Goal: Task Accomplishment & Management: Use online tool/utility

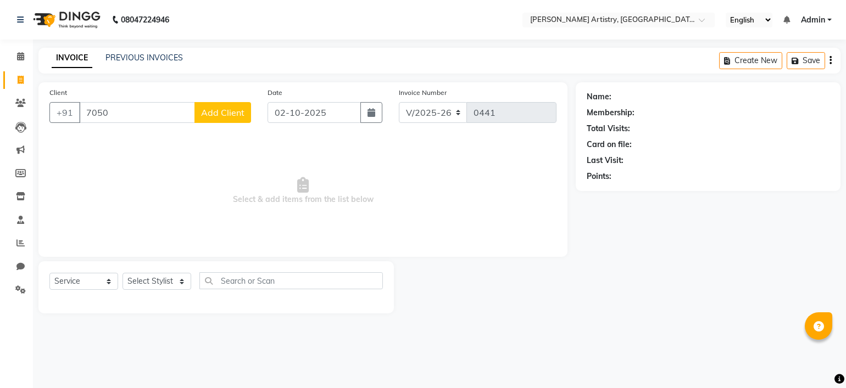
select select "8322"
select select "service"
click at [145, 113] on input "7050" at bounding box center [137, 112] width 116 height 21
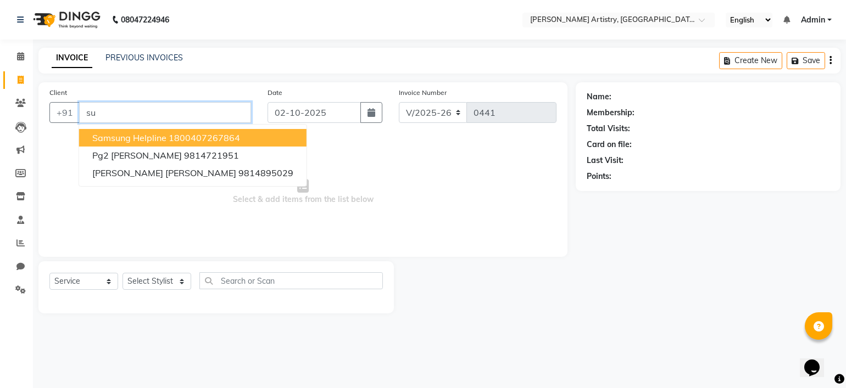
type input "s"
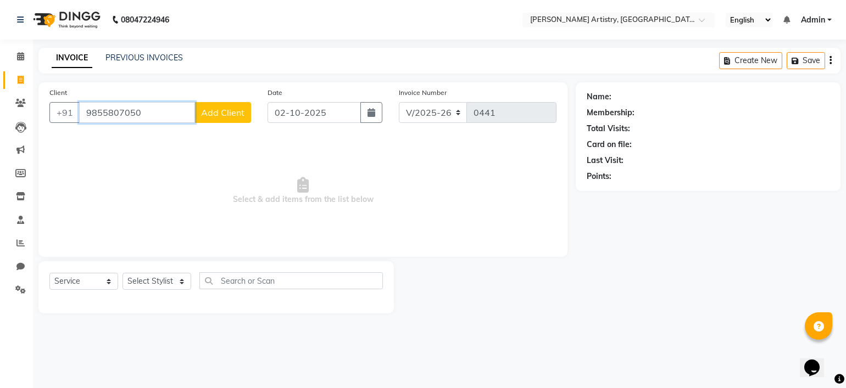
type input "9855807050"
click at [220, 111] on span "Add Client" at bounding box center [222, 112] width 43 height 11
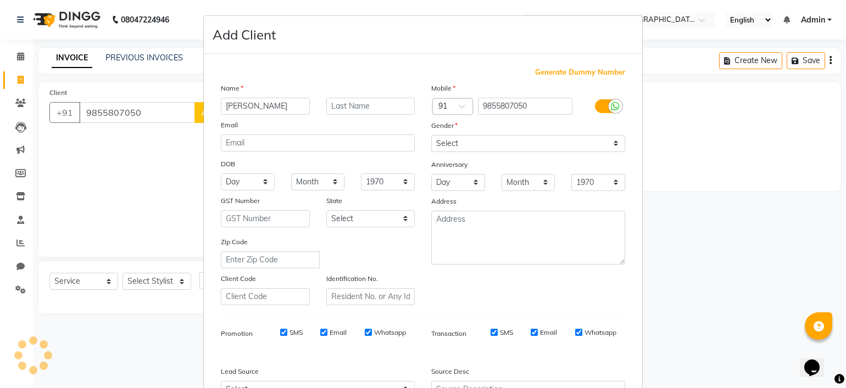
type input "[PERSON_NAME]"
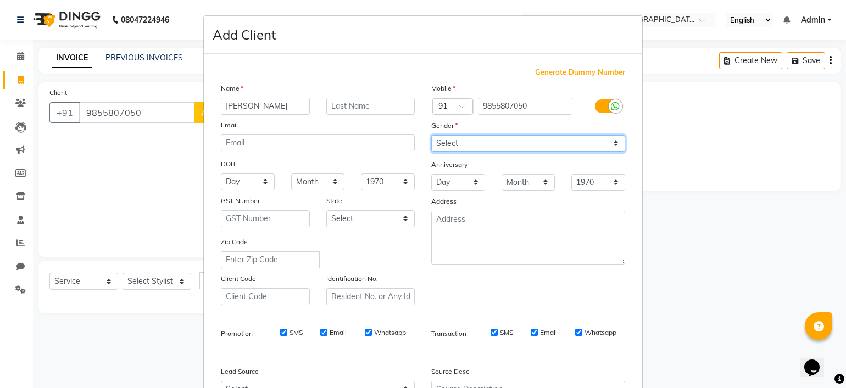
click at [445, 143] on select "Select [DEMOGRAPHIC_DATA] [DEMOGRAPHIC_DATA] Other Prefer Not To Say" at bounding box center [528, 143] width 194 height 17
select select "[DEMOGRAPHIC_DATA]"
click at [431, 136] on select "Select [DEMOGRAPHIC_DATA] [DEMOGRAPHIC_DATA] Other Prefer Not To Say" at bounding box center [528, 143] width 194 height 17
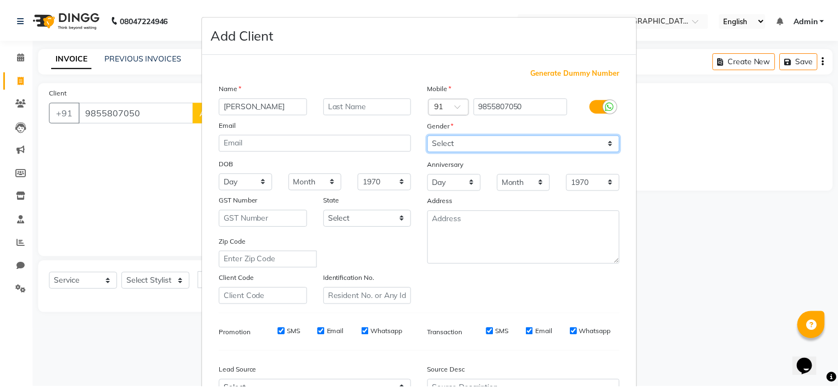
scroll to position [124, 0]
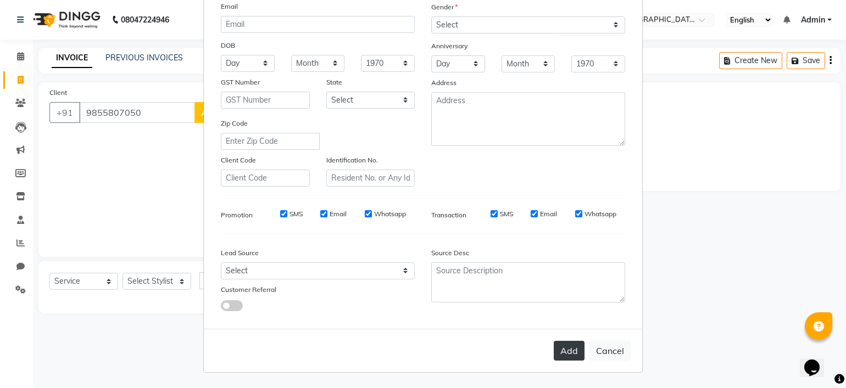
click at [571, 357] on button "Add" at bounding box center [569, 351] width 31 height 20
select select
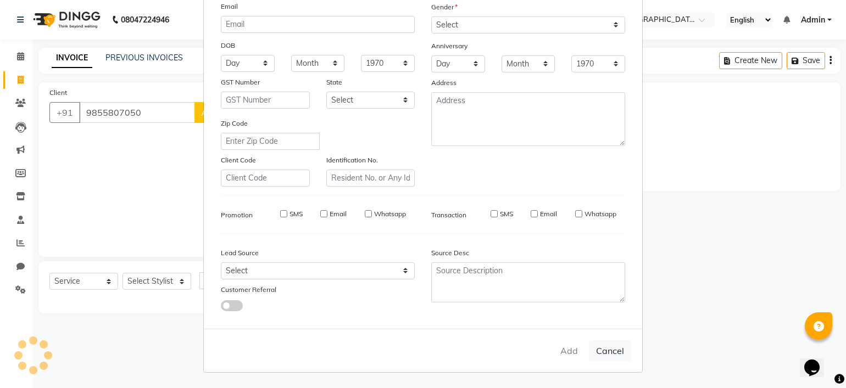
select select
checkbox input "false"
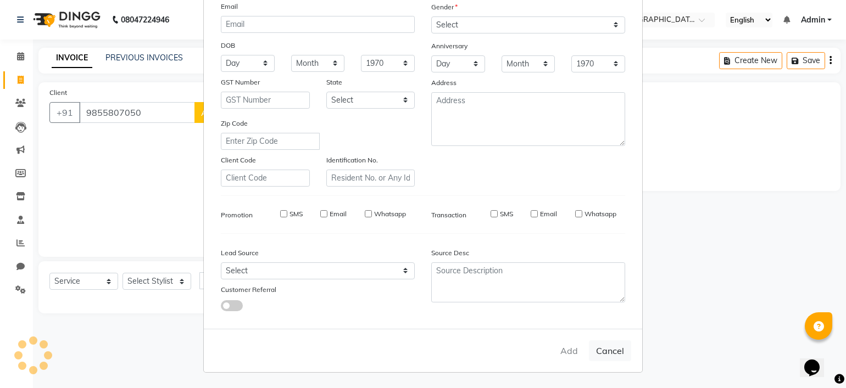
checkbox input "false"
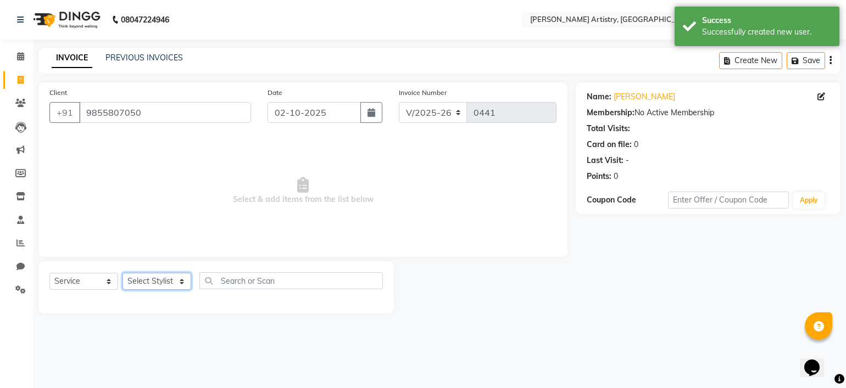
click at [150, 279] on select "Select Stylist [PERSON_NAME] [PERSON_NAME] [PERSON_NAME]" at bounding box center [156, 281] width 69 height 17
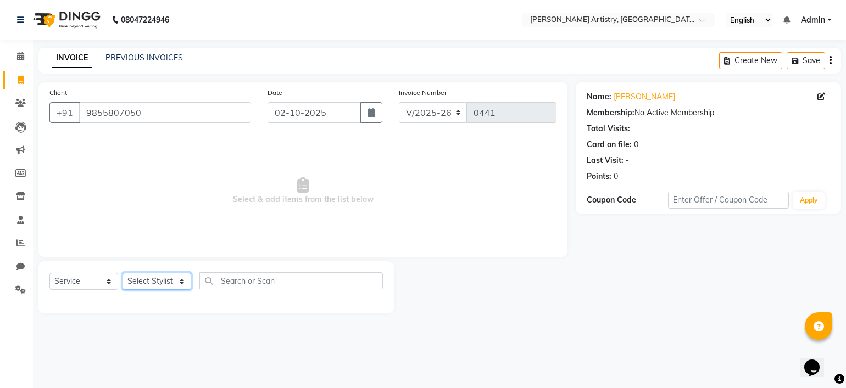
select select "93551"
click at [122, 274] on select "Select Stylist [PERSON_NAME] [PERSON_NAME] [PERSON_NAME]" at bounding box center [156, 281] width 69 height 17
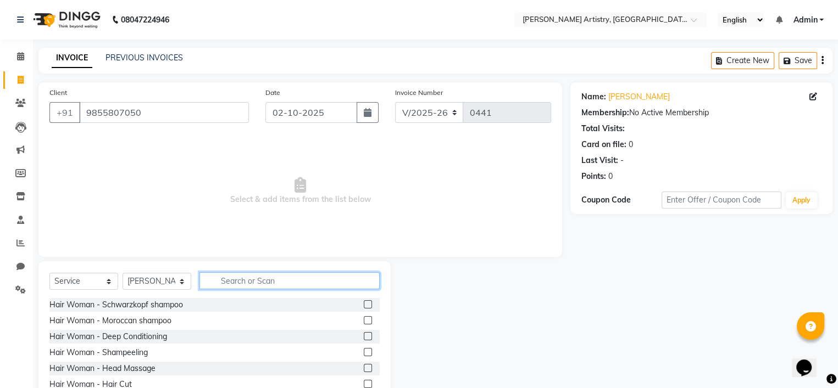
click at [244, 287] on input "text" at bounding box center [289, 280] width 180 height 17
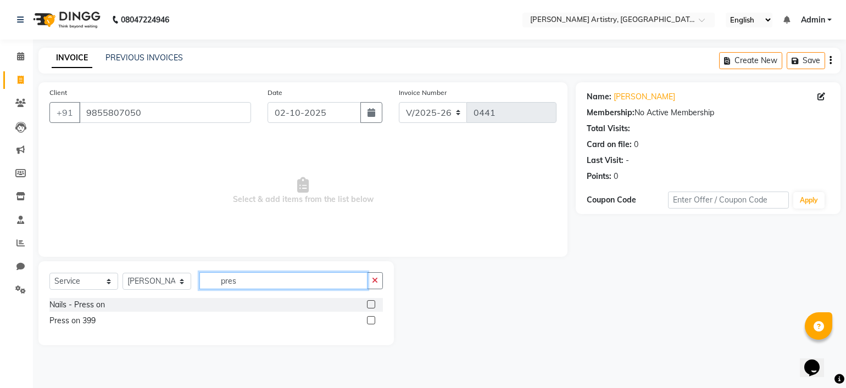
type input "pres"
click at [370, 305] on label at bounding box center [371, 304] width 8 height 8
click at [370, 305] on input "checkbox" at bounding box center [370, 305] width 7 height 7
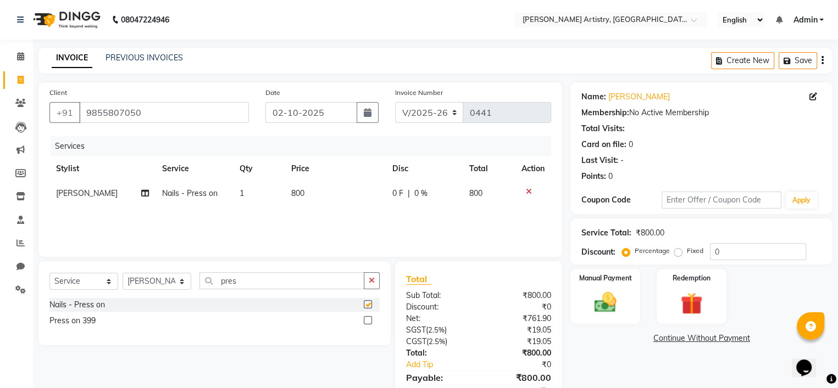
checkbox input "false"
click at [399, 195] on span "0 F" at bounding box center [397, 194] width 11 height 12
select select "93551"
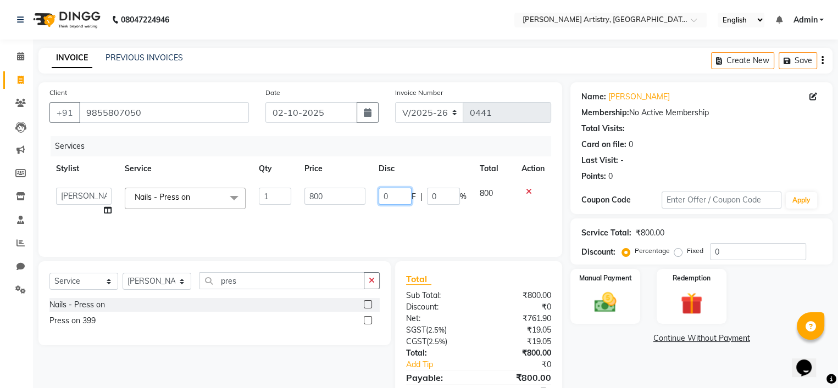
click at [399, 195] on input "0" at bounding box center [394, 196] width 33 height 17
type input "0200"
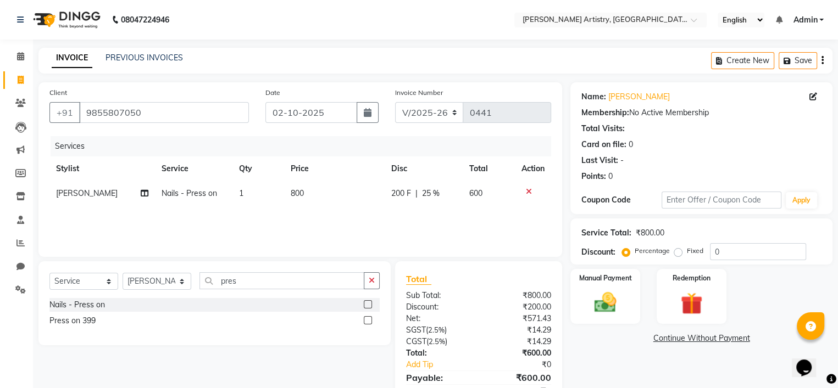
click at [426, 214] on div "Services Stylist Service Qty Price Disc Total Action [PERSON_NAME] Nails - Pres…" at bounding box center [299, 191] width 501 height 110
click at [618, 309] on img at bounding box center [605, 303] width 37 height 26
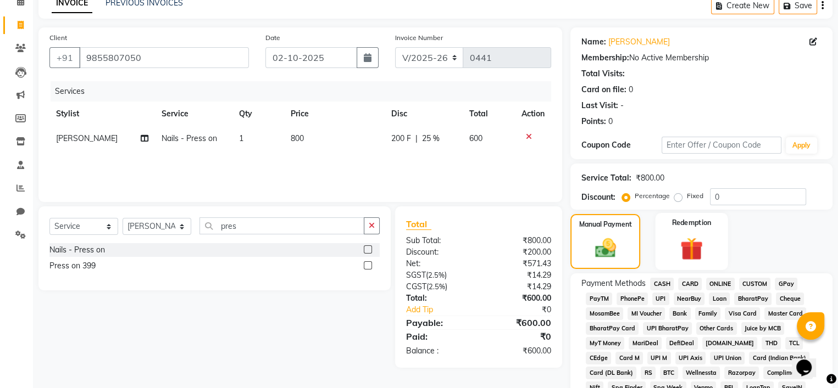
scroll to position [62, 0]
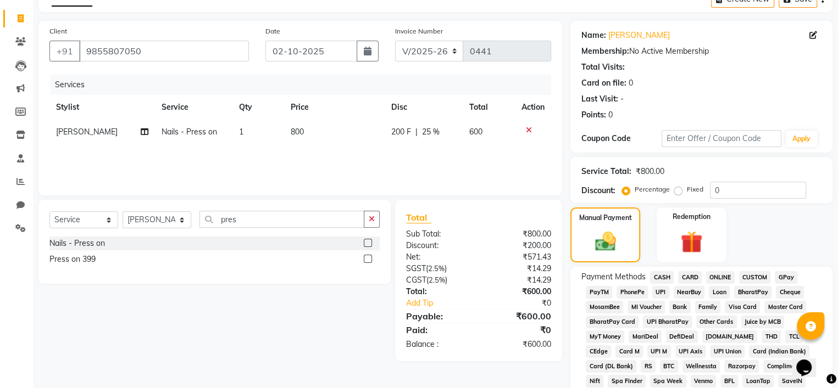
click at [660, 291] on span "UPI" at bounding box center [660, 292] width 17 height 13
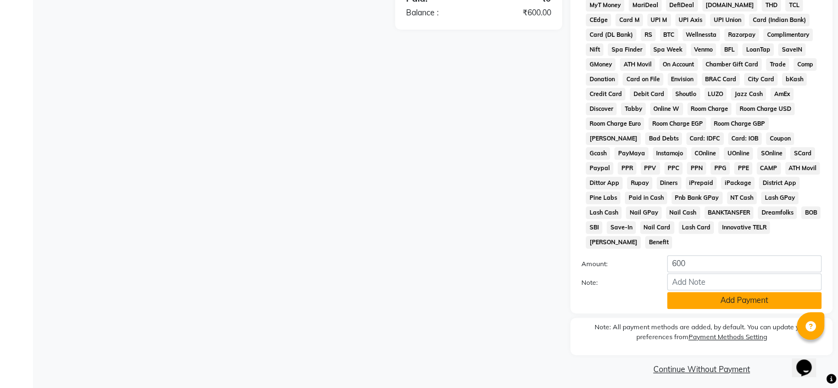
scroll to position [393, 0]
click at [699, 301] on button "Add Payment" at bounding box center [744, 300] width 154 height 17
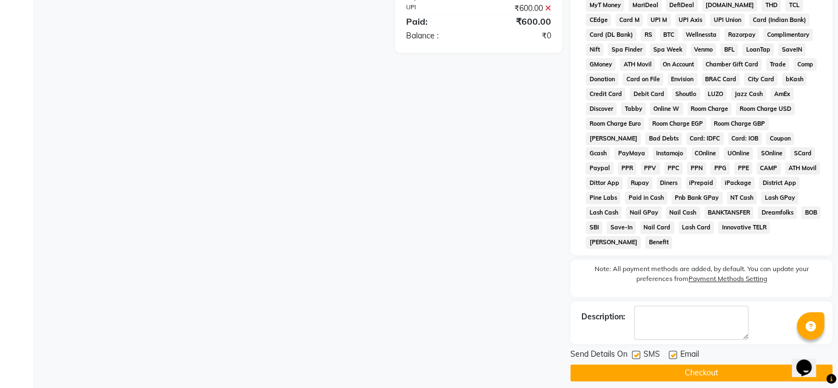
click at [670, 333] on div "Description:" at bounding box center [701, 323] width 262 height 43
click at [663, 325] on textarea at bounding box center [691, 323] width 114 height 34
type textarea "jc 470"
click at [634, 351] on label at bounding box center [636, 355] width 8 height 8
click at [634, 352] on input "checkbox" at bounding box center [635, 355] width 7 height 7
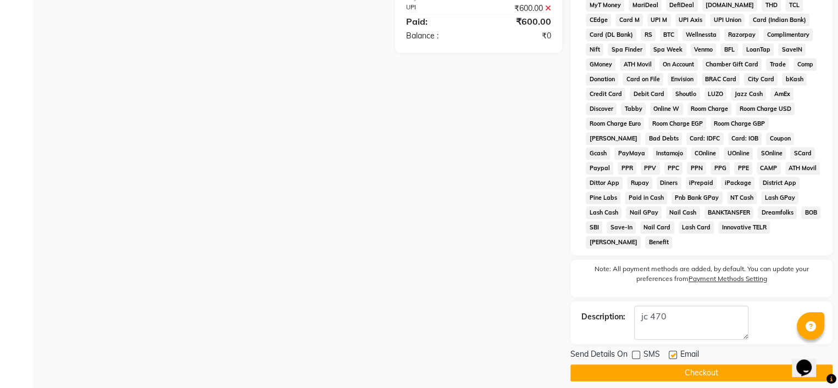
click at [639, 351] on label at bounding box center [636, 355] width 8 height 8
click at [639, 352] on input "checkbox" at bounding box center [635, 355] width 7 height 7
checkbox input "true"
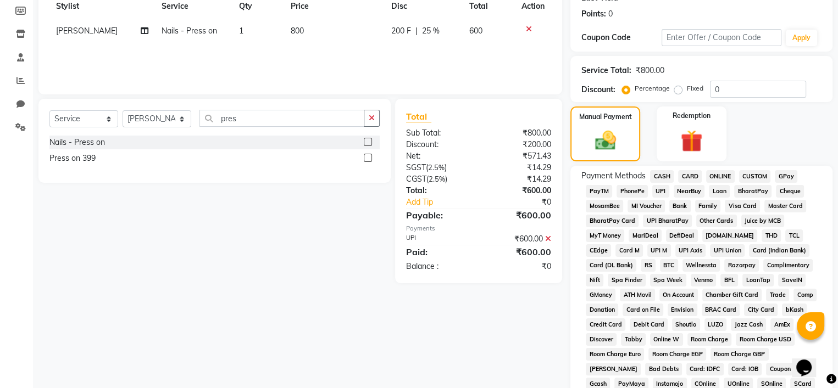
scroll to position [396, 0]
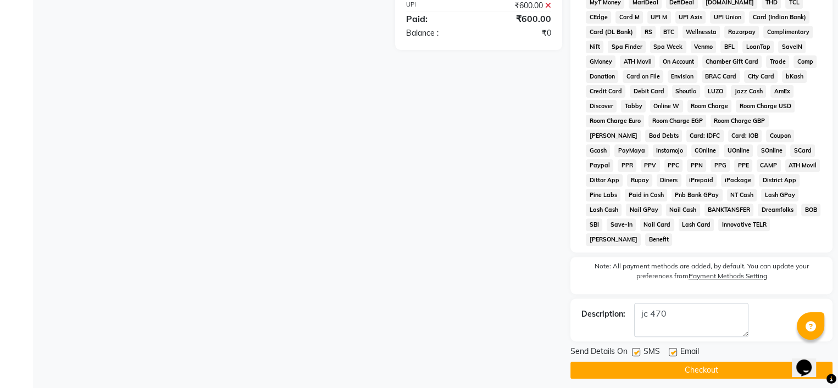
click at [676, 365] on button "Checkout" at bounding box center [701, 370] width 262 height 17
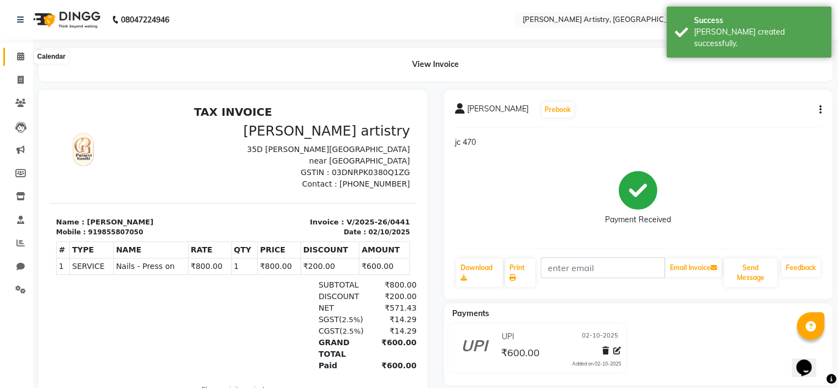
click at [23, 61] on span at bounding box center [20, 57] width 19 height 13
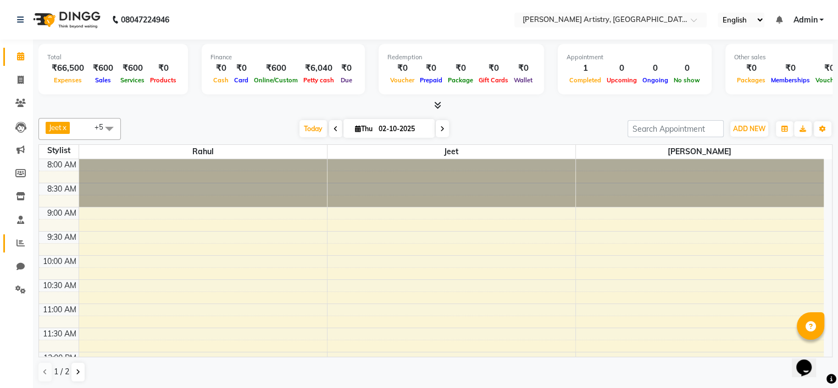
click at [16, 235] on link "Reports" at bounding box center [16, 244] width 26 height 18
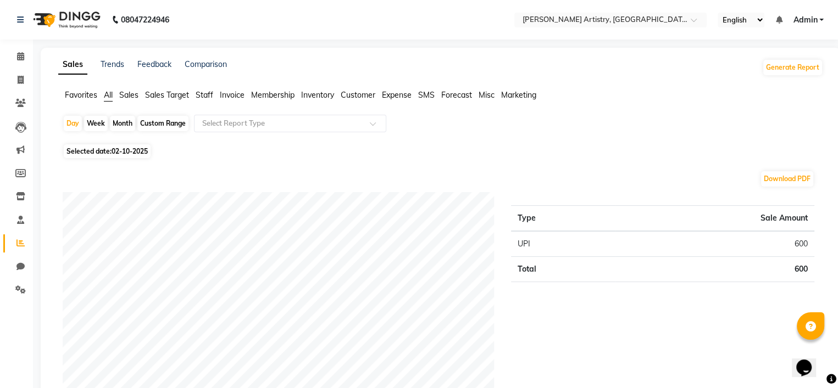
click at [171, 122] on div "Custom Range" at bounding box center [162, 123] width 51 height 15
select select "10"
select select "2025"
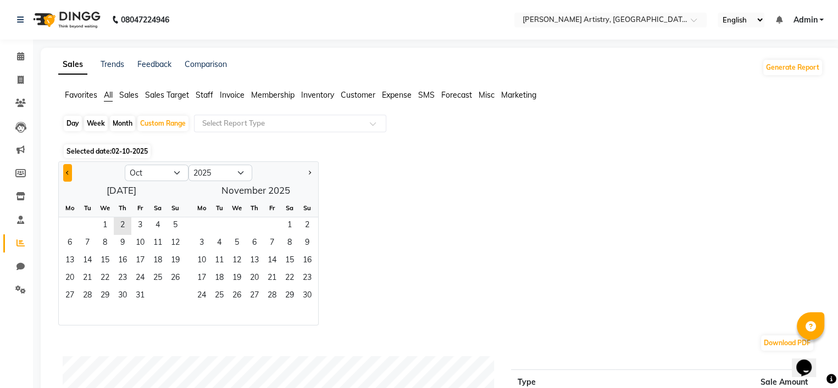
click at [66, 171] on button "Previous month" at bounding box center [67, 173] width 9 height 18
select select "9"
click at [64, 294] on span "29" at bounding box center [70, 297] width 18 height 18
click at [255, 224] on span "2" at bounding box center [255, 226] width 18 height 18
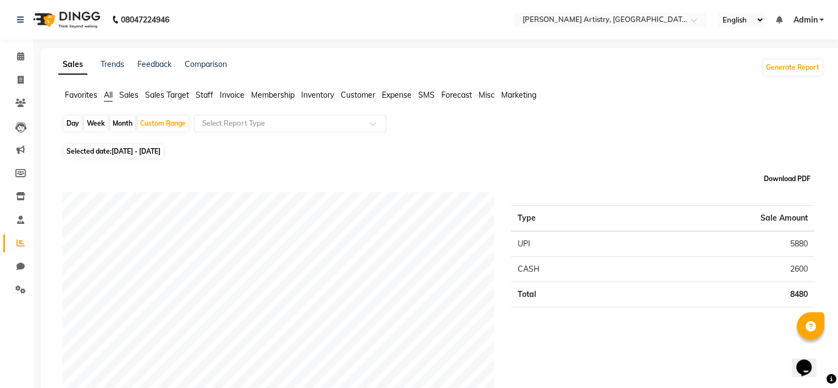
click at [791, 177] on button "Download PDF" at bounding box center [787, 178] width 52 height 15
click at [406, 95] on span "Expense" at bounding box center [397, 95] width 30 height 10
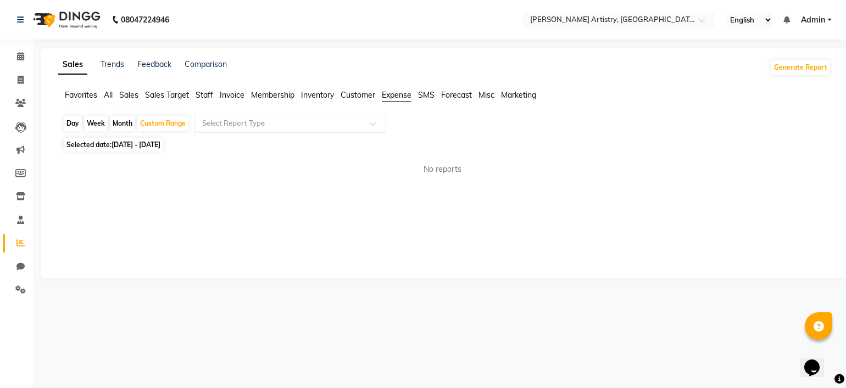
click at [366, 115] on div "Select Report Type" at bounding box center [290, 124] width 192 height 18
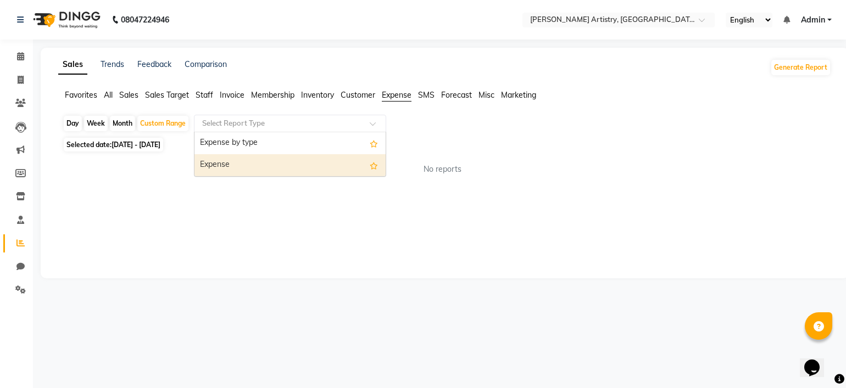
click at [309, 168] on div "Expense" at bounding box center [289, 165] width 191 height 22
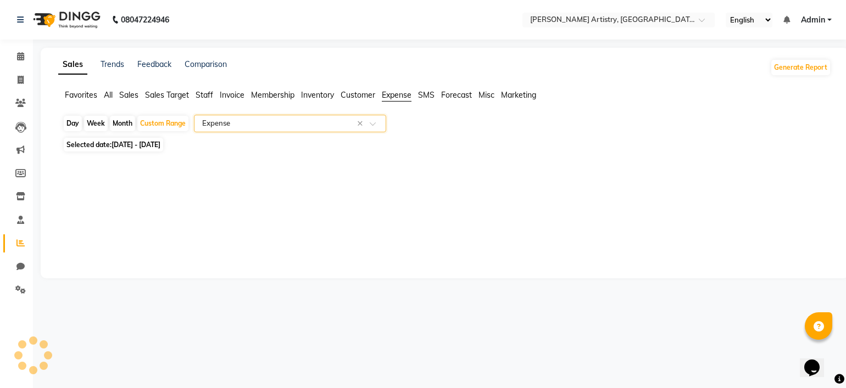
select select "full_report"
select select "pdf"
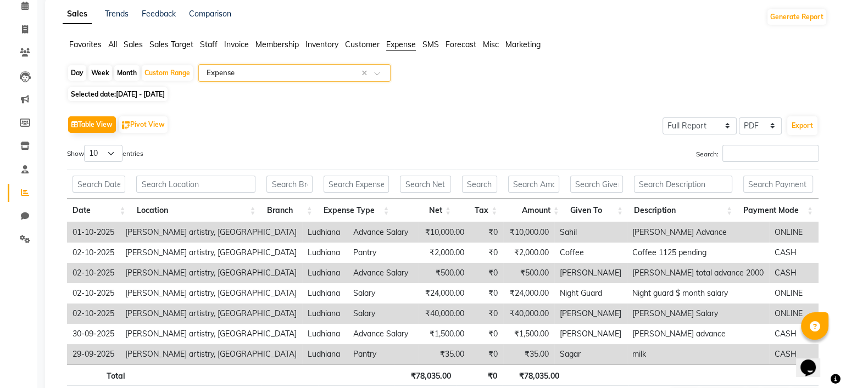
scroll to position [52, 0]
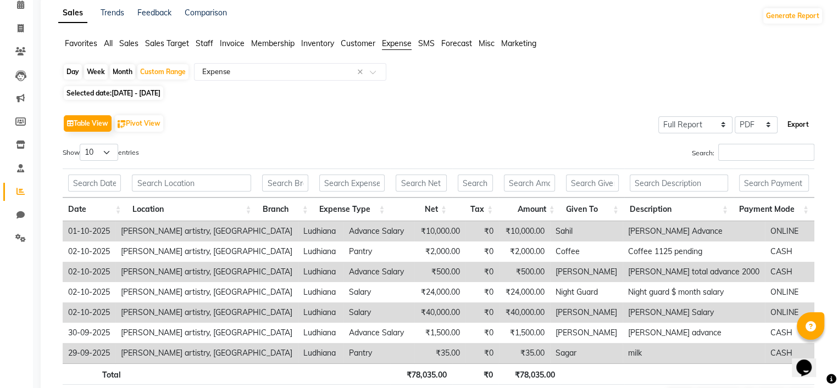
click at [795, 120] on button "Export" at bounding box center [798, 124] width 30 height 19
select select "monospace"
select select "10px"
select select "template_1"
select select "A4"
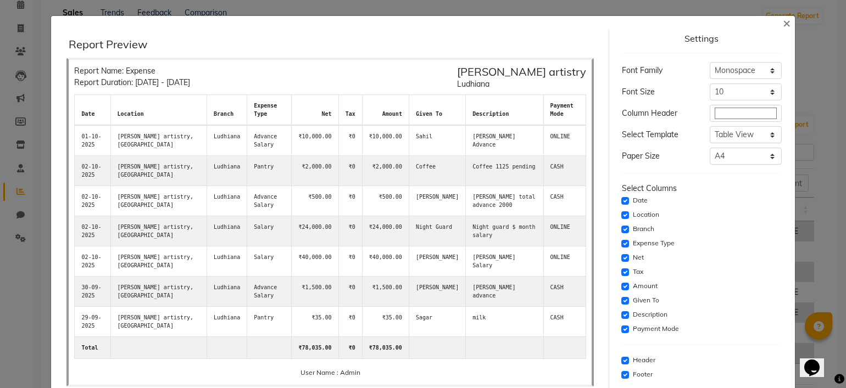
scroll to position [53, 0]
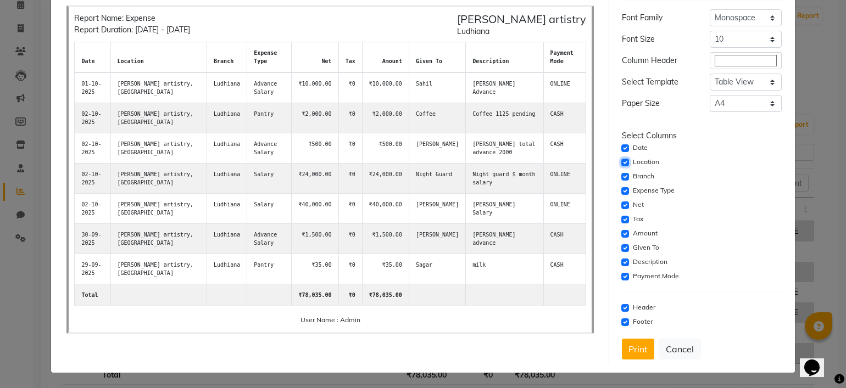
click at [621, 163] on input "checkbox" at bounding box center [625, 163] width 8 height 8
checkbox input "false"
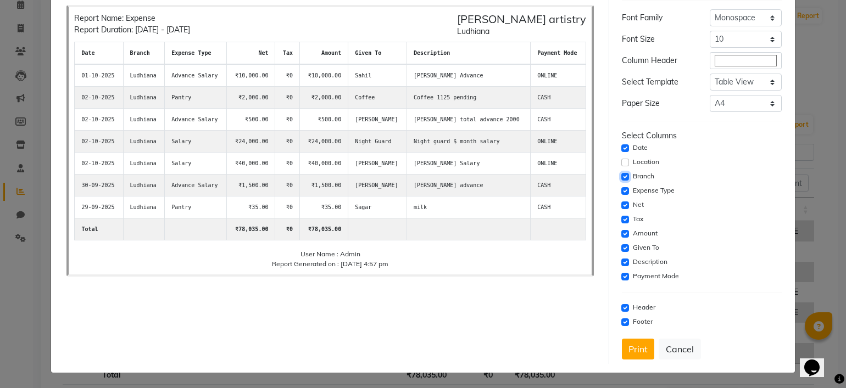
click at [621, 173] on input "checkbox" at bounding box center [625, 177] width 8 height 8
checkbox input "false"
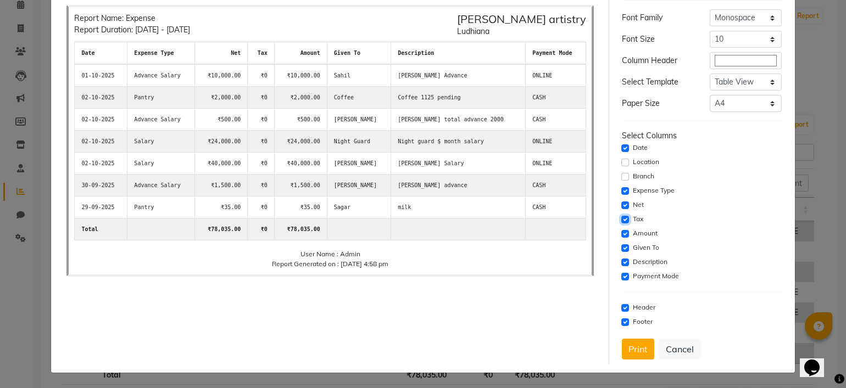
click at [621, 221] on input "checkbox" at bounding box center [625, 220] width 8 height 8
checkbox input "false"
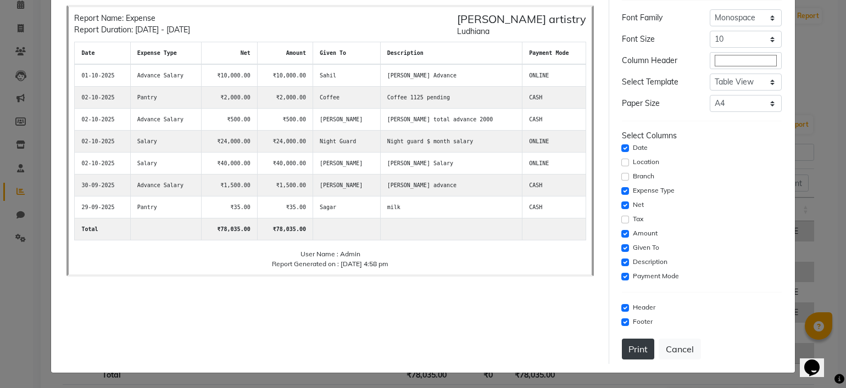
click at [622, 347] on button "Print" at bounding box center [638, 349] width 32 height 21
